Goal: Information Seeking & Learning: Learn about a topic

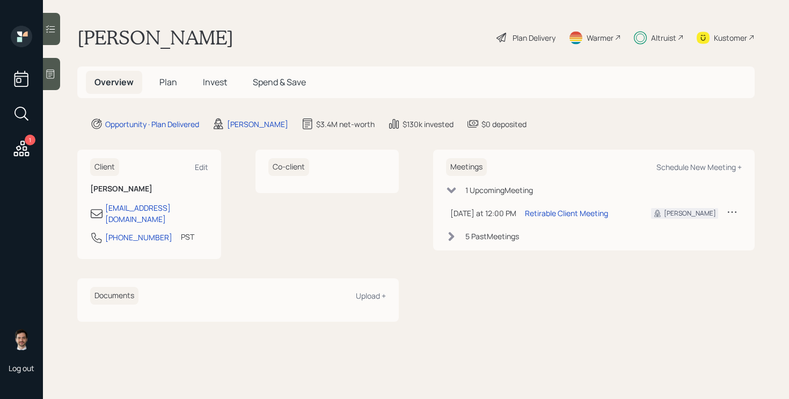
click at [165, 92] on h5 "Plan" at bounding box center [168, 82] width 35 height 23
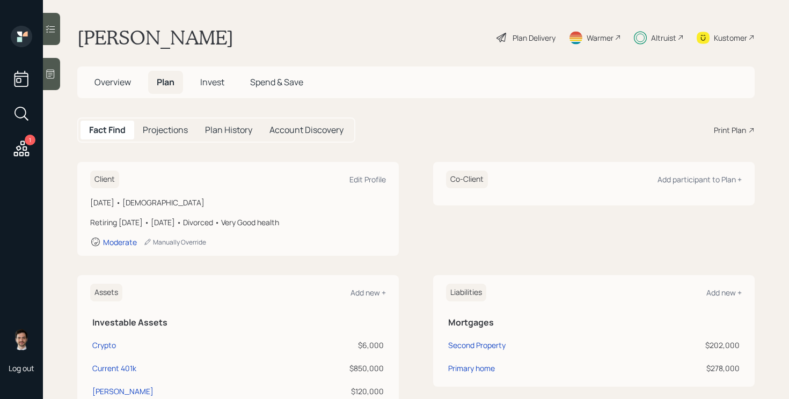
click at [208, 79] on span "Invest" at bounding box center [212, 82] width 24 height 12
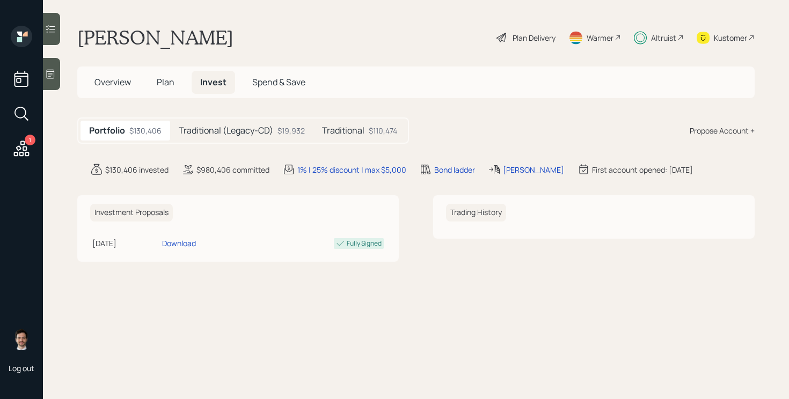
click at [227, 130] on h5 "Traditional (Legacy-CD)" at bounding box center [226, 131] width 94 height 10
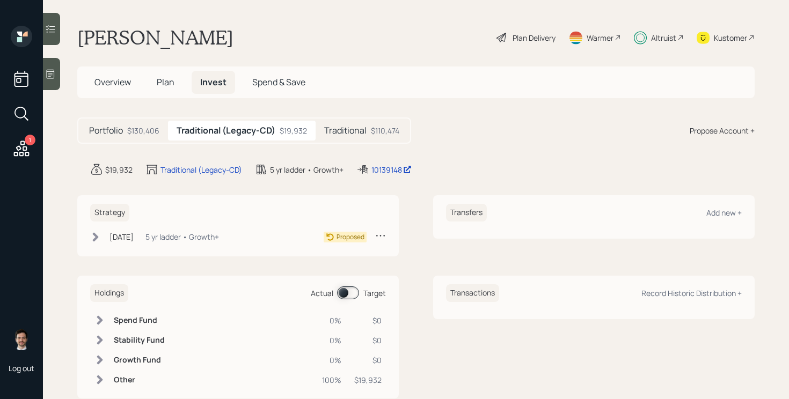
click at [350, 128] on h5 "Traditional" at bounding box center [345, 131] width 42 height 10
